Goal: Transaction & Acquisition: Subscribe to service/newsletter

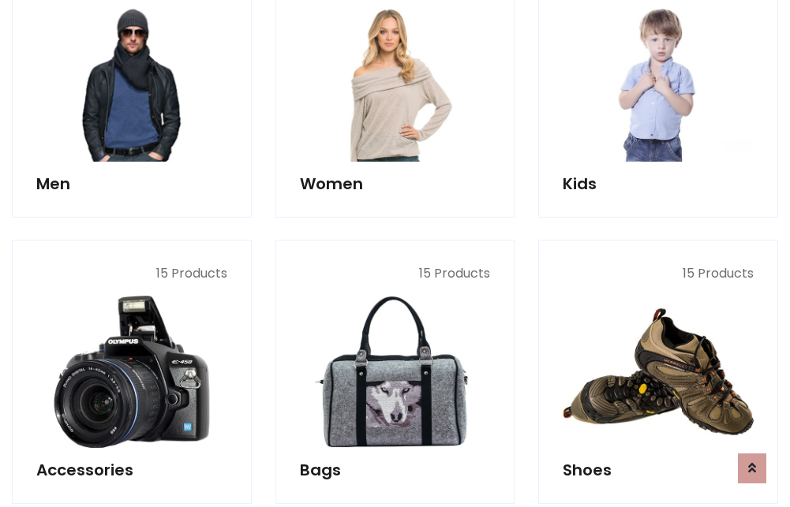
scroll to position [1145, 0]
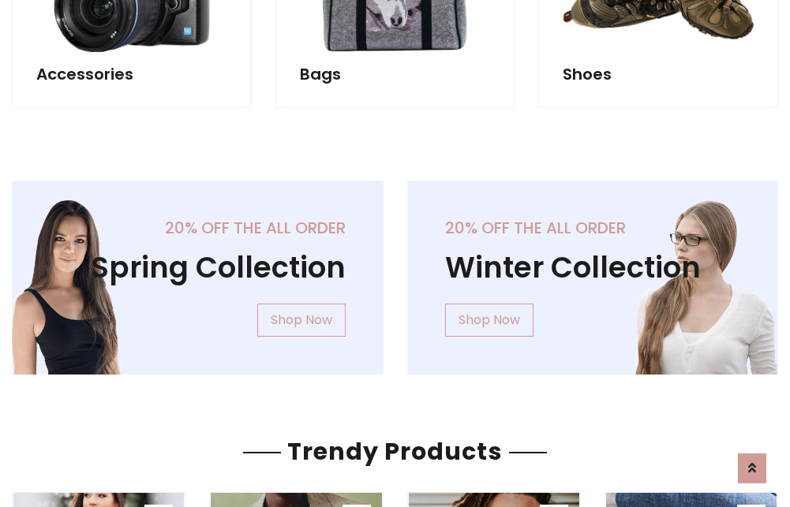
click at [395, 271] on div "20% off the all order Winter Collection Shop Now" at bounding box center [592, 290] width 395 height 219
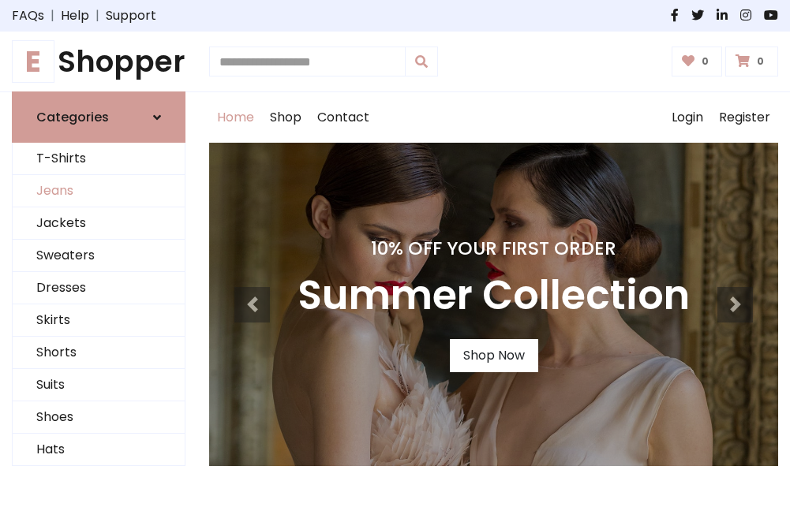
click at [99, 192] on link "Jeans" at bounding box center [99, 191] width 172 height 32
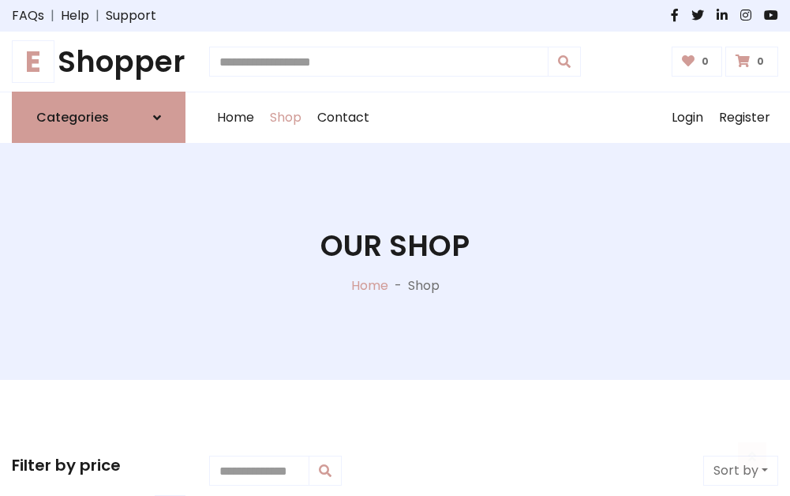
scroll to position [498, 0]
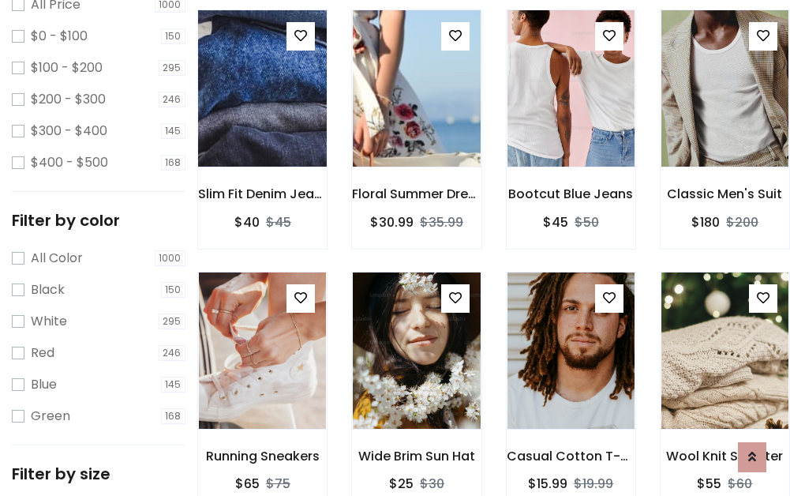
click at [262, 123] on img at bounding box center [262, 88] width 152 height 379
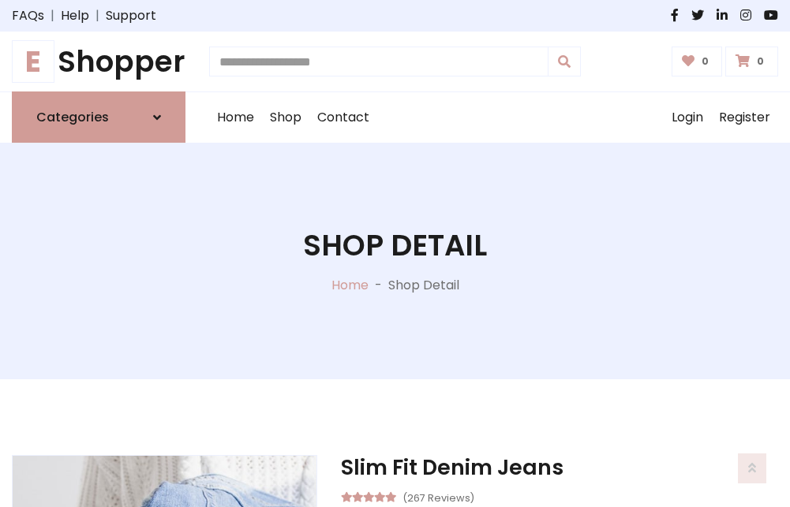
scroll to position [170, 0]
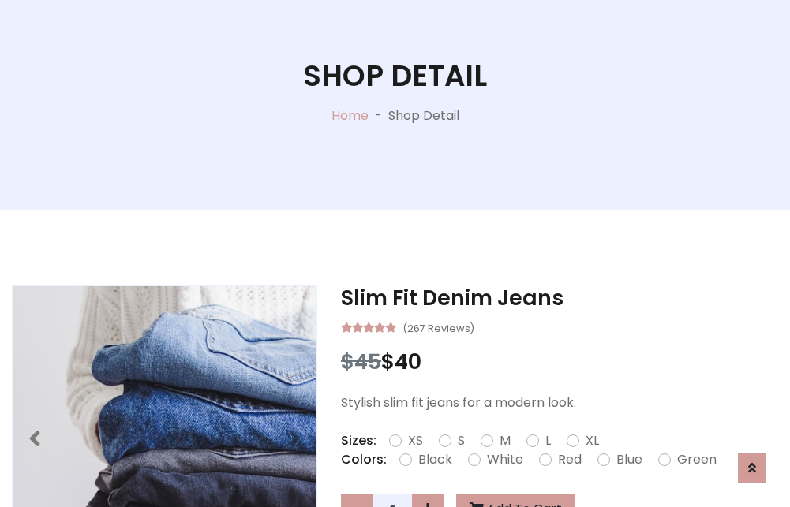
click at [567, 460] on label "Red" at bounding box center [570, 460] width 24 height 19
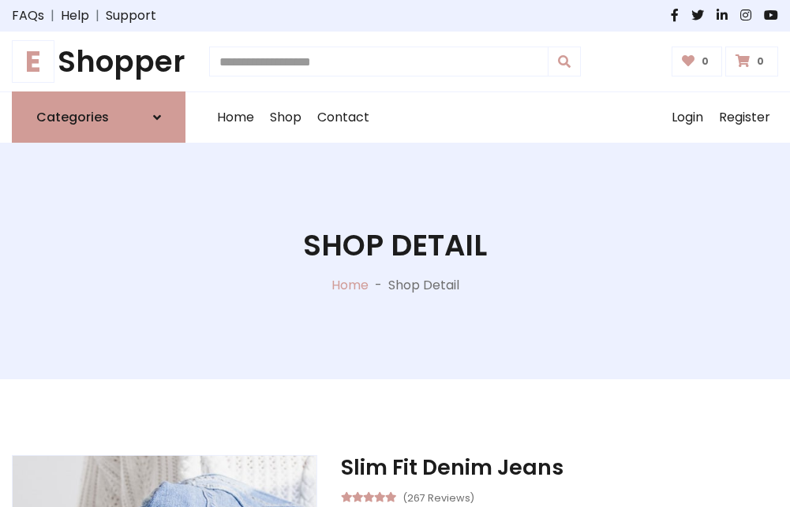
scroll to position [170, 0]
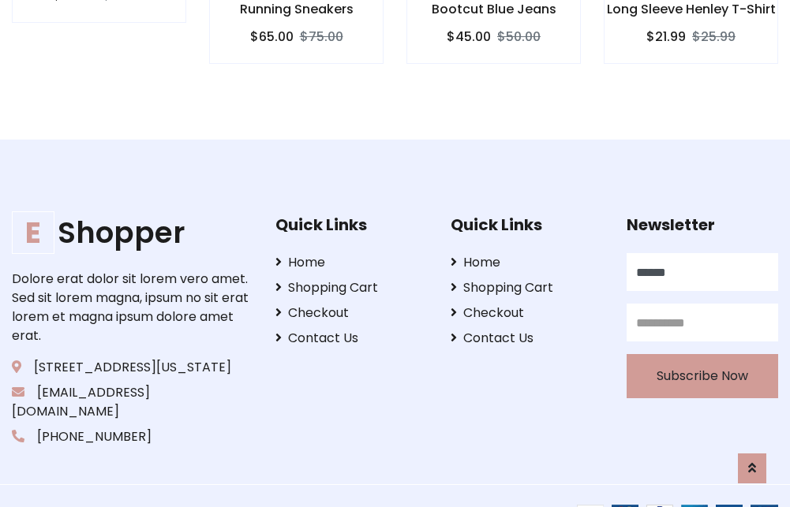
type input "******"
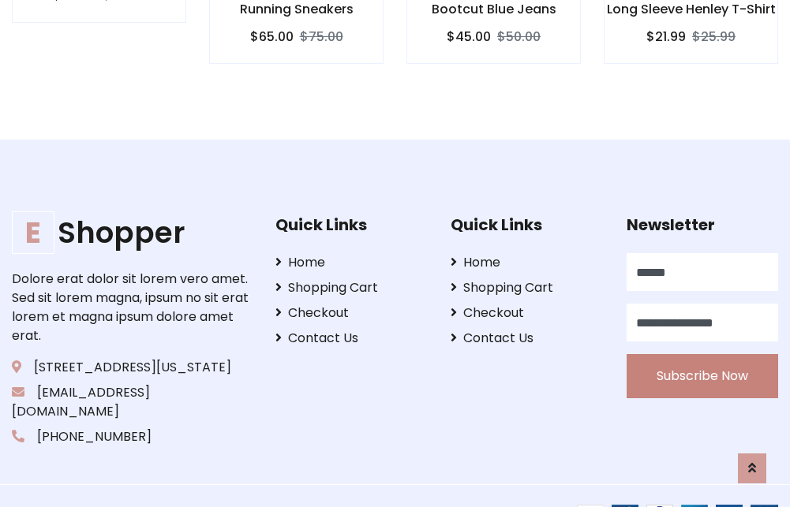
type input "**********"
click at [702, 358] on button "Subscribe Now" at bounding box center [703, 376] width 152 height 44
